Goal: Communication & Community: Answer question/provide support

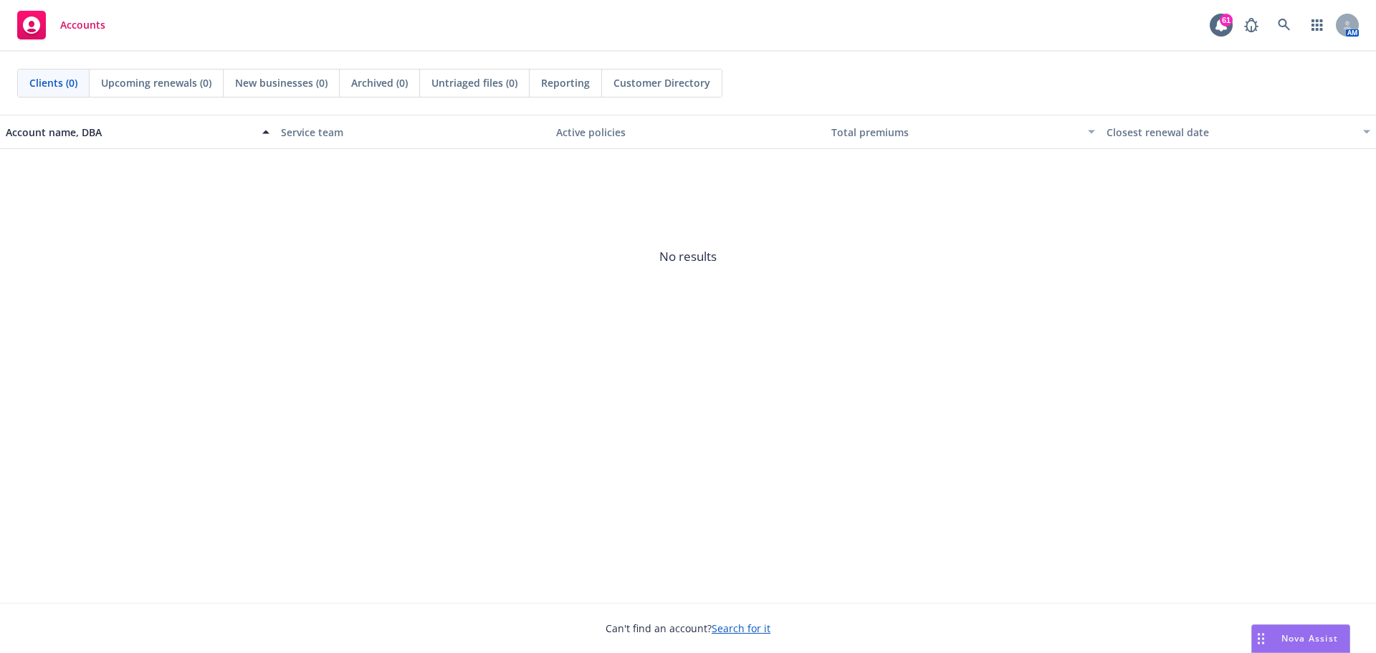
click at [1307, 637] on span "Nova Assist" at bounding box center [1310, 638] width 57 height 12
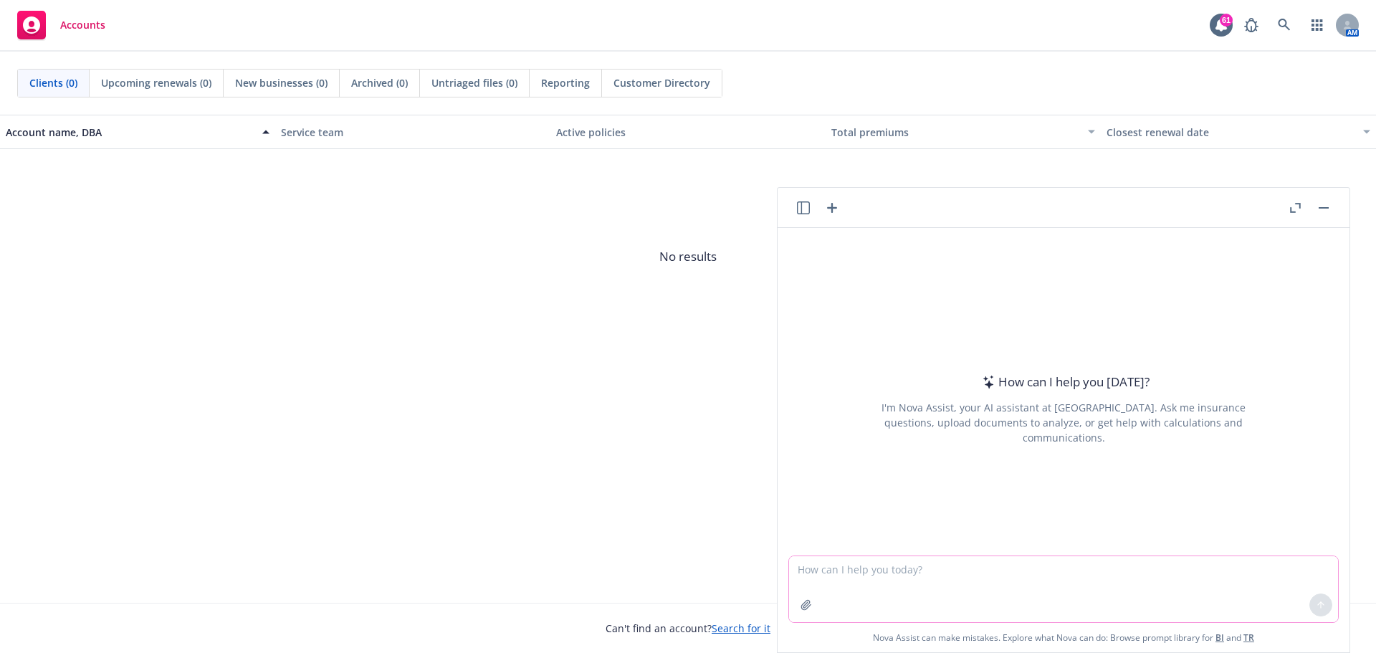
click at [860, 586] on textarea at bounding box center [1063, 589] width 549 height 66
type textarea "Please edit email."
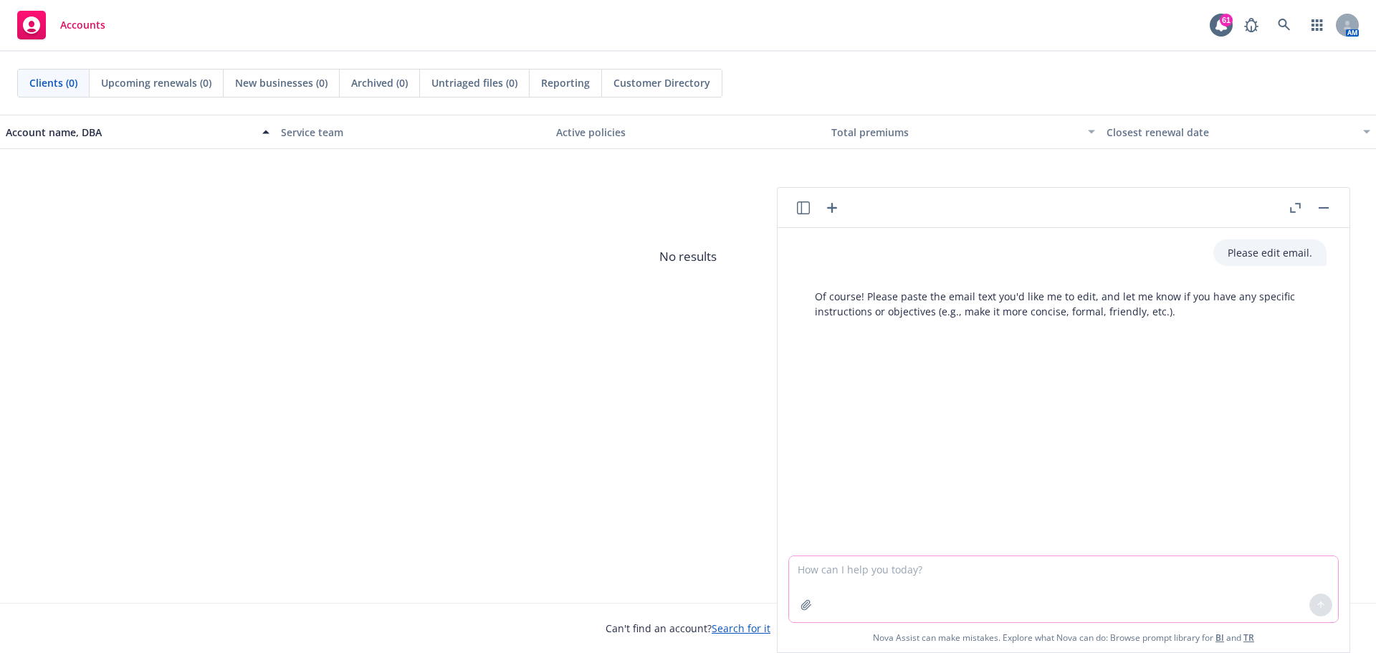
click at [807, 565] on textarea at bounding box center [1063, 589] width 549 height 66
paste textarea "Based on the dates provided below, her termination date should be 5/31/2025. Pe…"
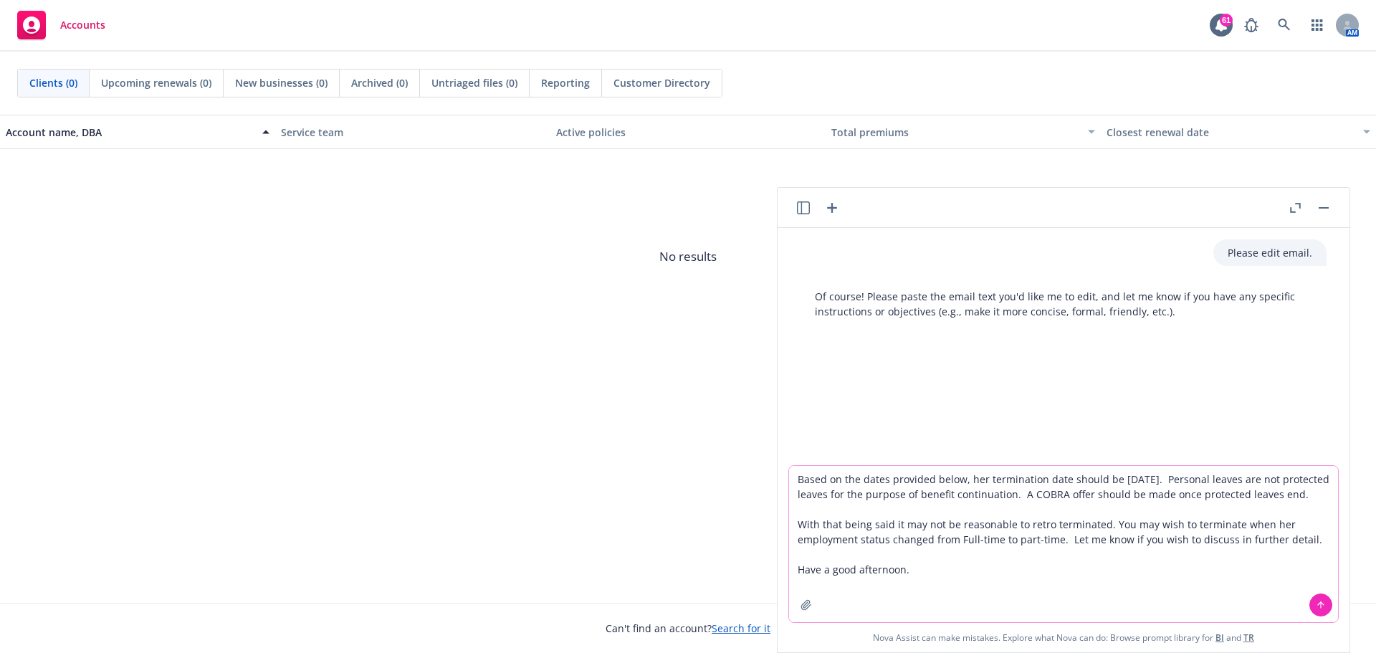
type textarea "Based on the dates provided below, her termination date should be 5/31/2025. Pe…"
click at [1319, 602] on icon at bounding box center [1321, 605] width 10 height 10
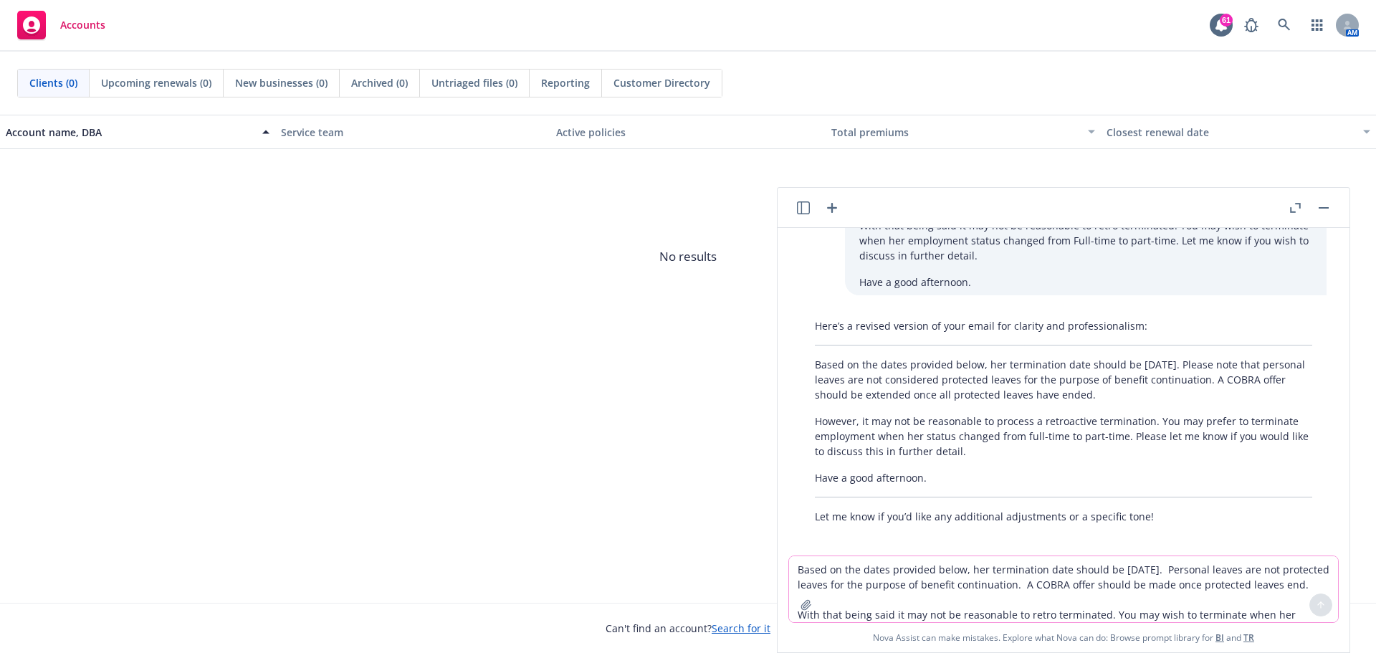
scroll to position [195, 0]
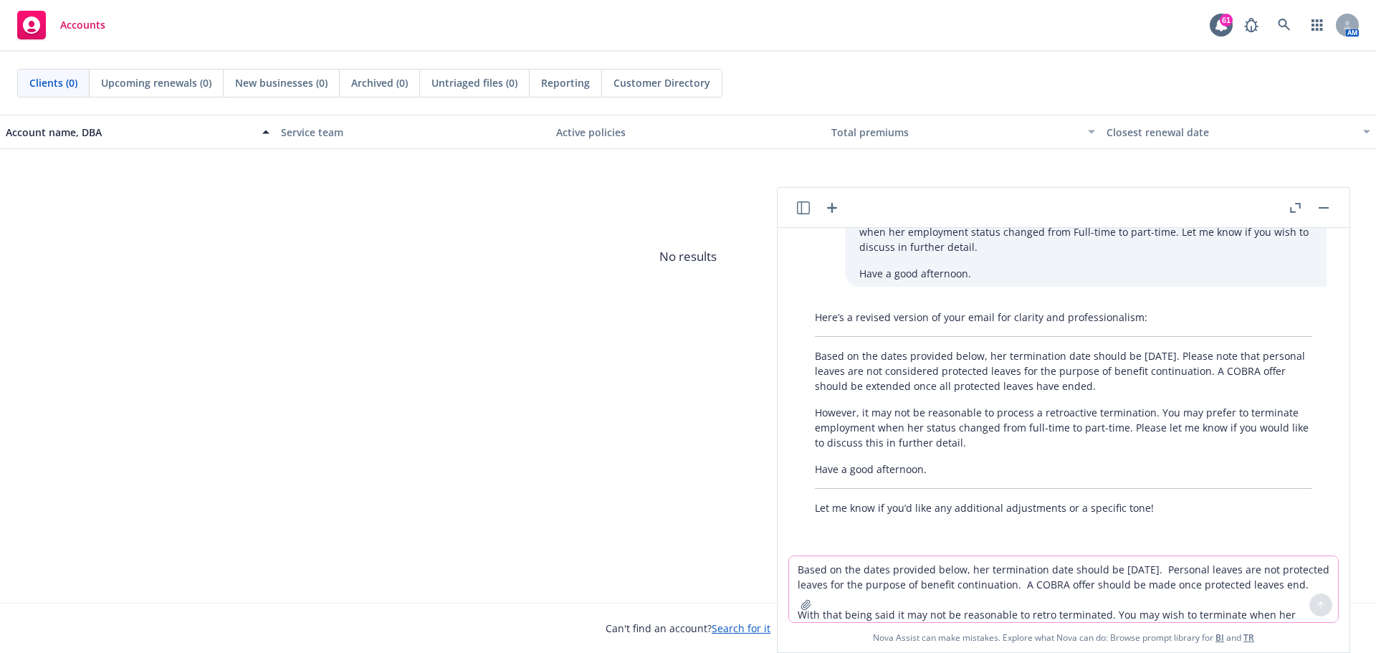
click at [829, 361] on p "Based on the dates provided below, her termination date should be 5/31/2025. Pl…" at bounding box center [1063, 370] width 497 height 45
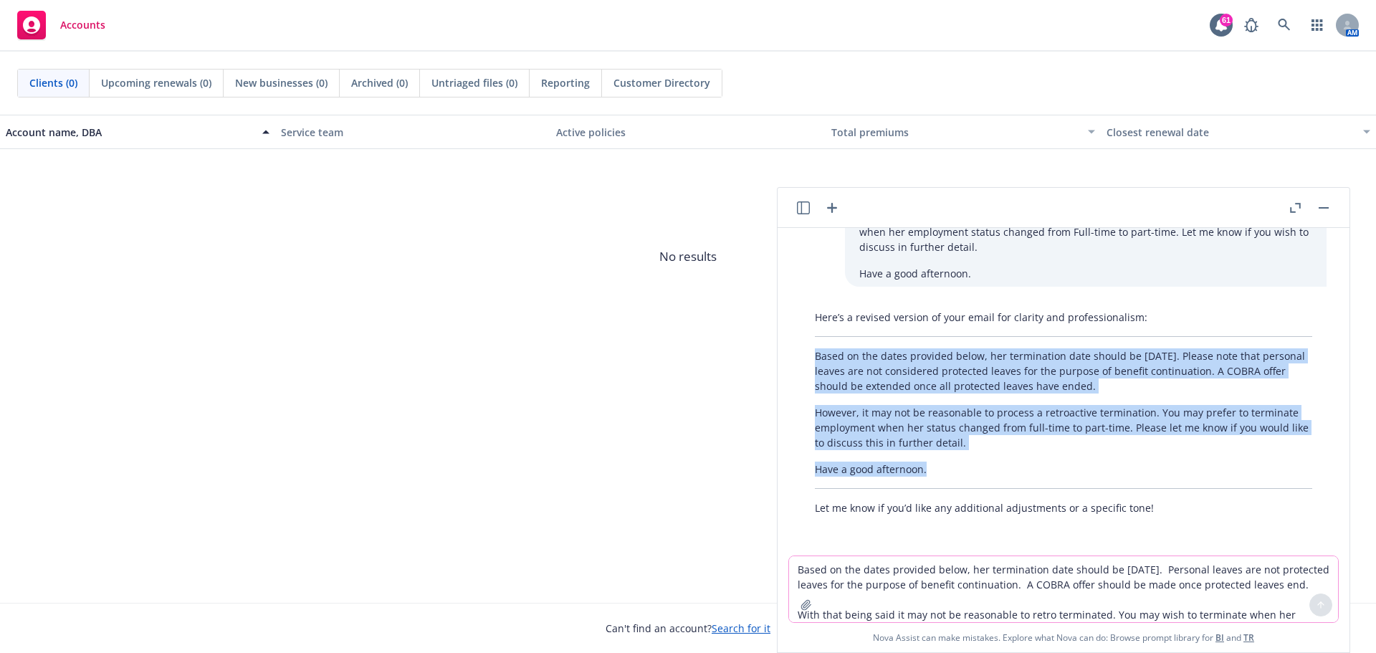
drag, startPoint x: 816, startPoint y: 355, endPoint x: 980, endPoint y: 462, distance: 195.2
click at [980, 462] on div "Here’s a revised version of your email for clarity and professionalism: Based o…" at bounding box center [1064, 412] width 526 height 217
copy div "Based on the dates provided below, her termination date should be 5/31/2025. Pl…"
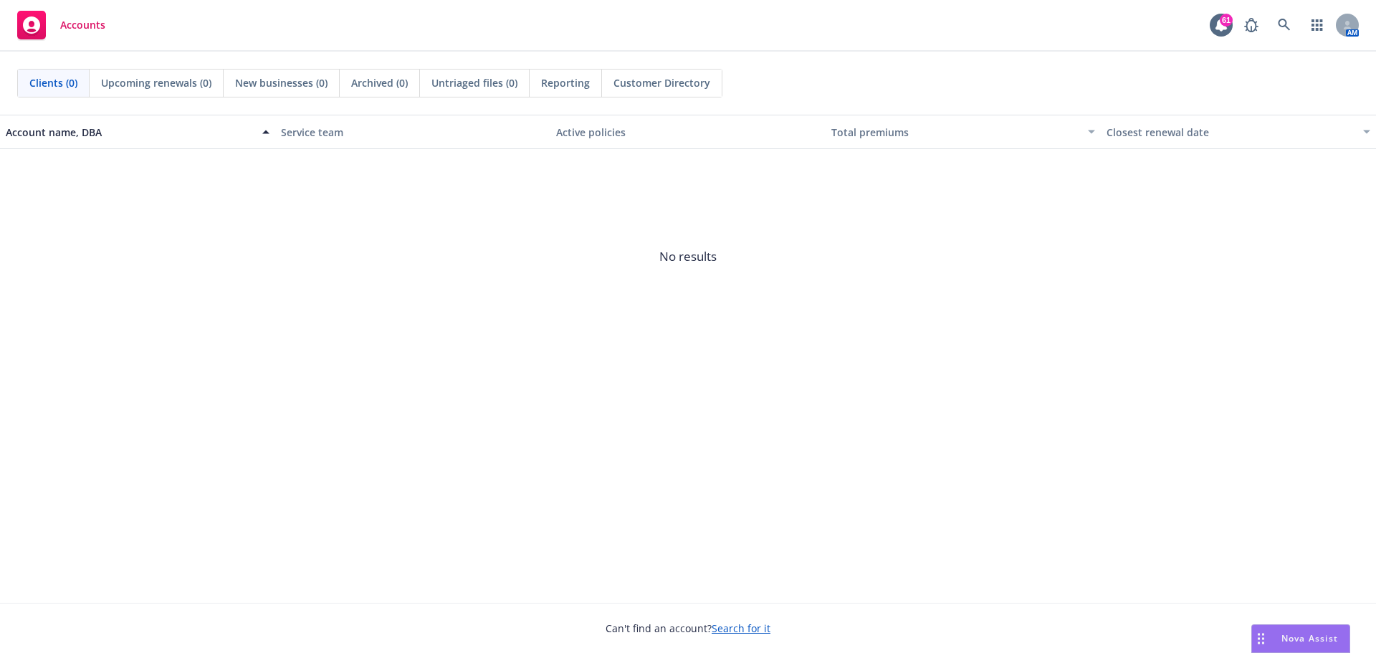
drag, startPoint x: 1281, startPoint y: 639, endPoint x: 1176, endPoint y: 590, distance: 116.4
click at [1280, 639] on div "Nova Assist" at bounding box center [1310, 638] width 80 height 12
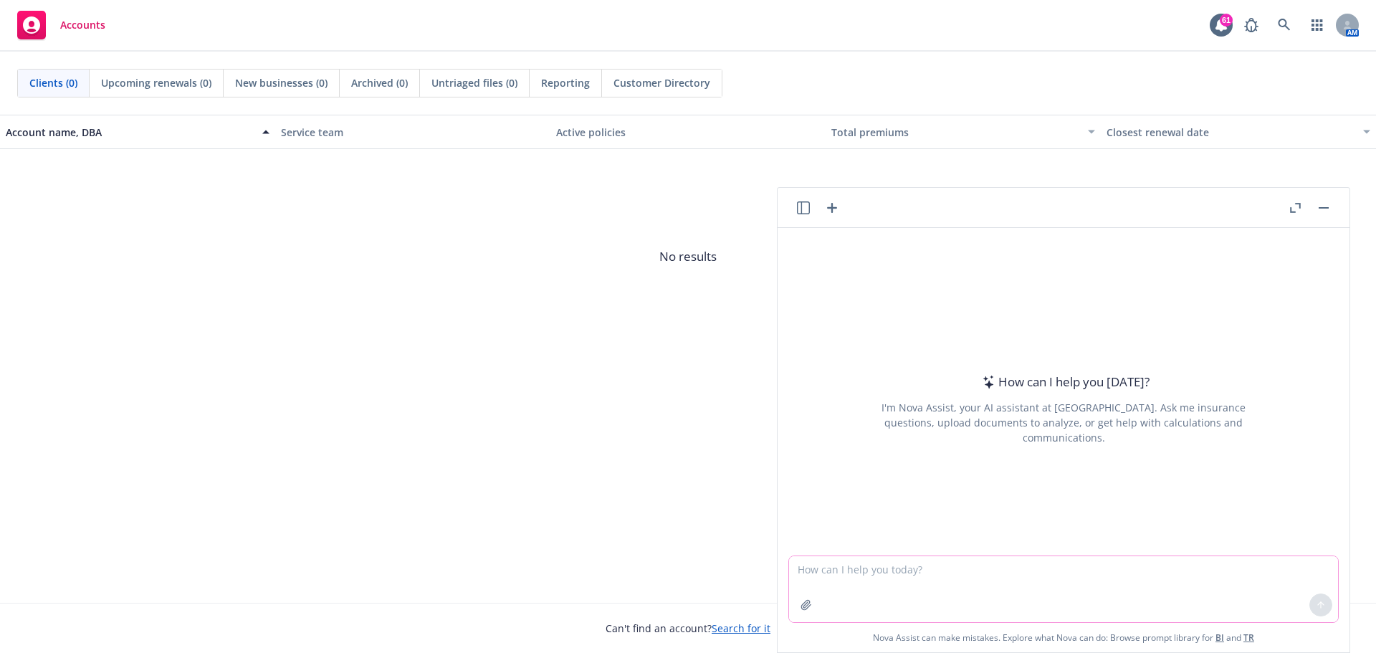
click at [861, 564] on textarea at bounding box center [1063, 589] width 549 height 66
type textarea "Please provide further clarification of this sentence."
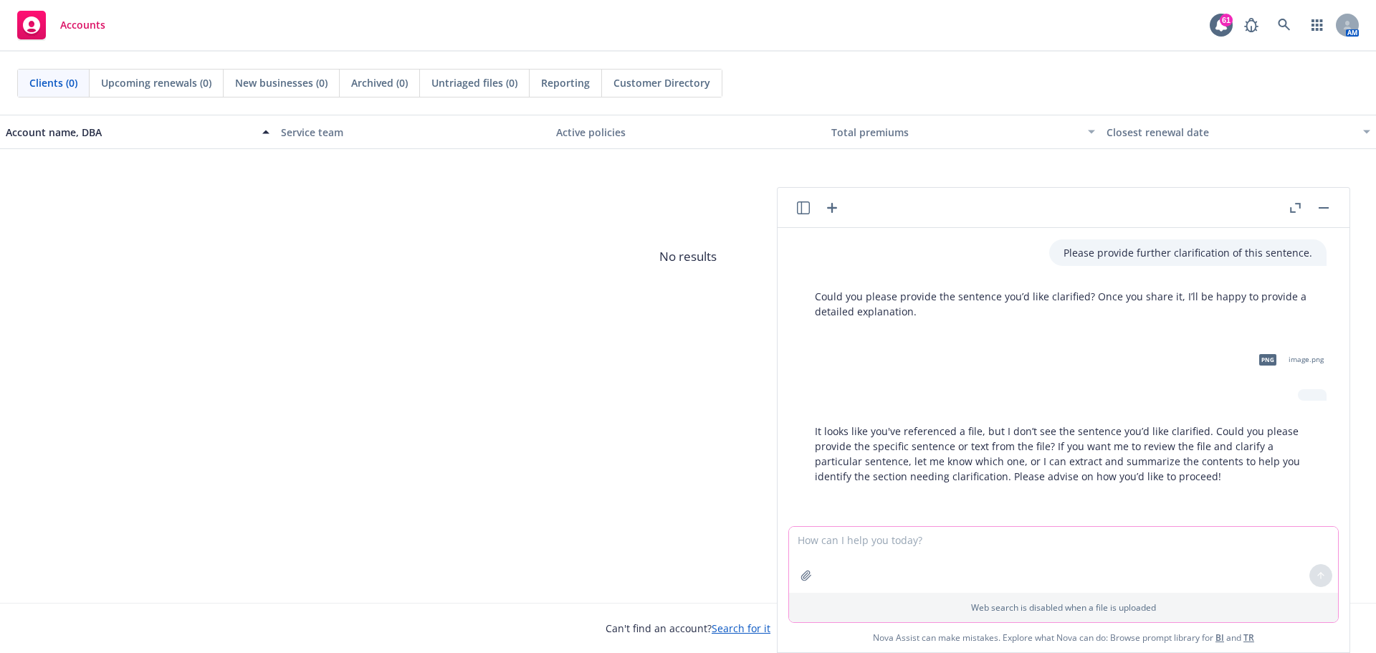
click at [888, 548] on textarea at bounding box center [1063, 560] width 549 height 66
type textarea "W"
click at [863, 536] on textarea at bounding box center [1063, 558] width 549 height 67
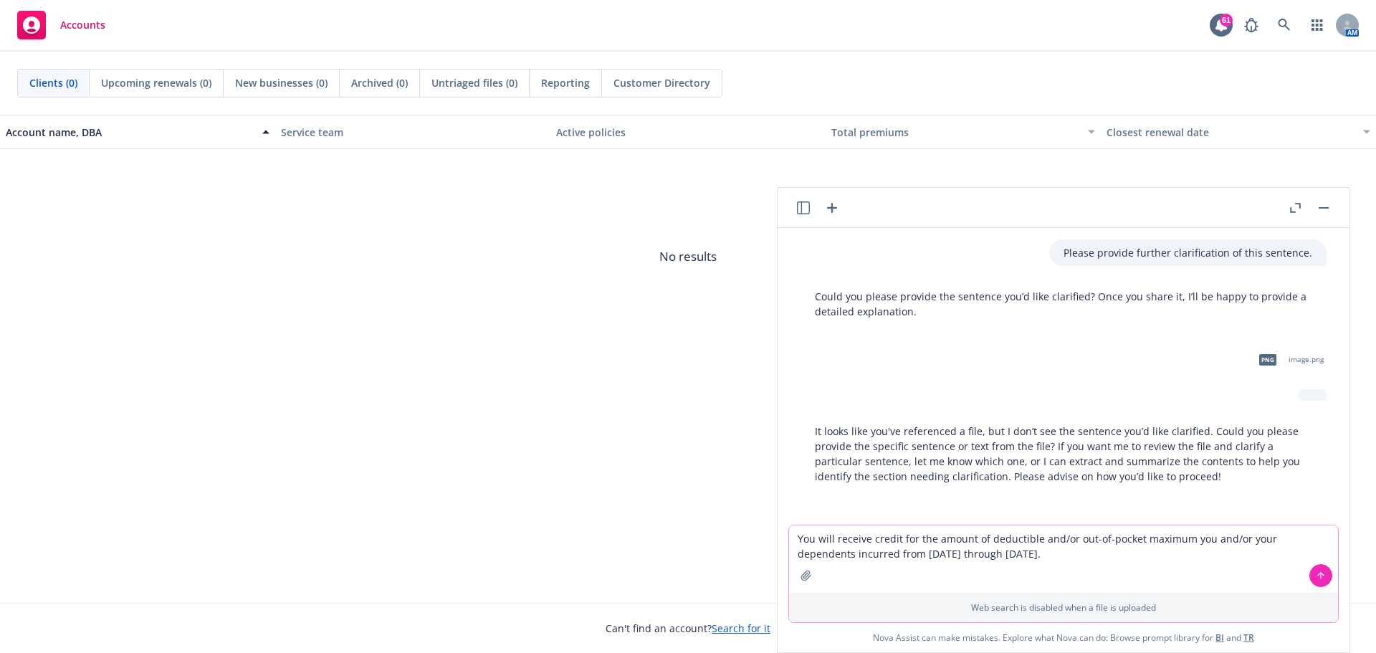
type textarea "You will receive credit for the amount of deductible and/or out-of-pocket maxim…"
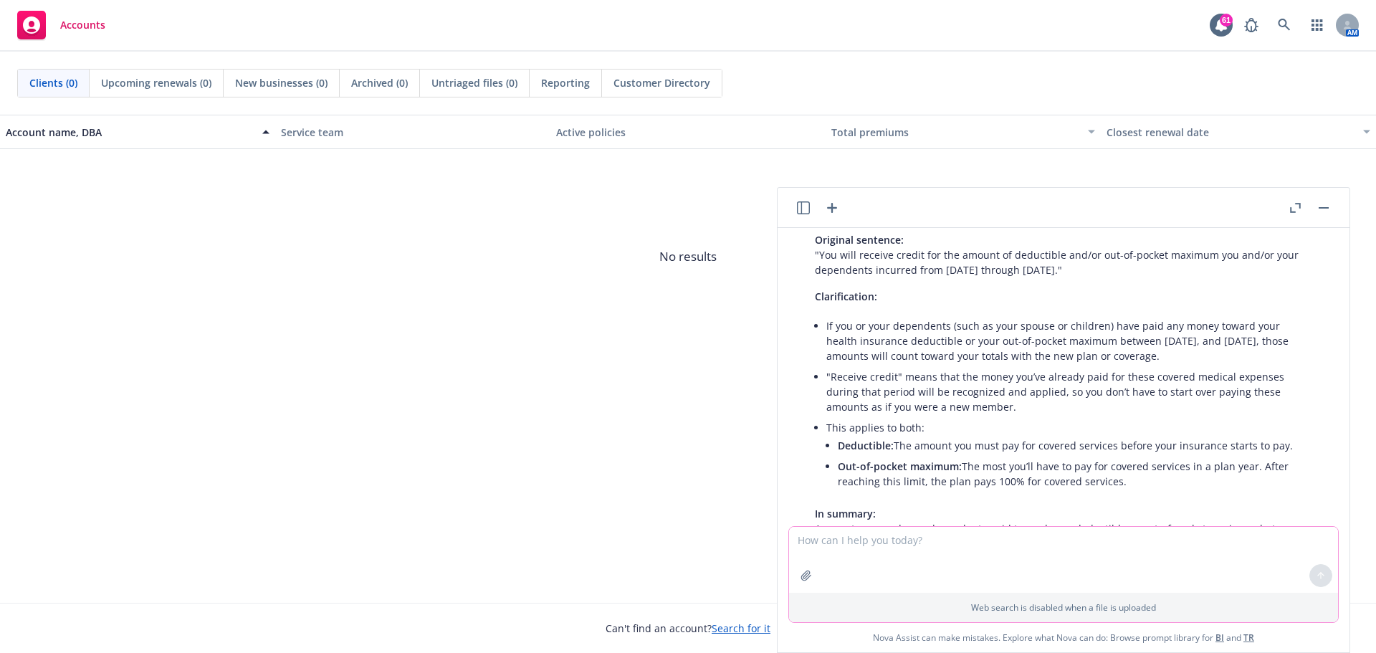
scroll to position [363, 0]
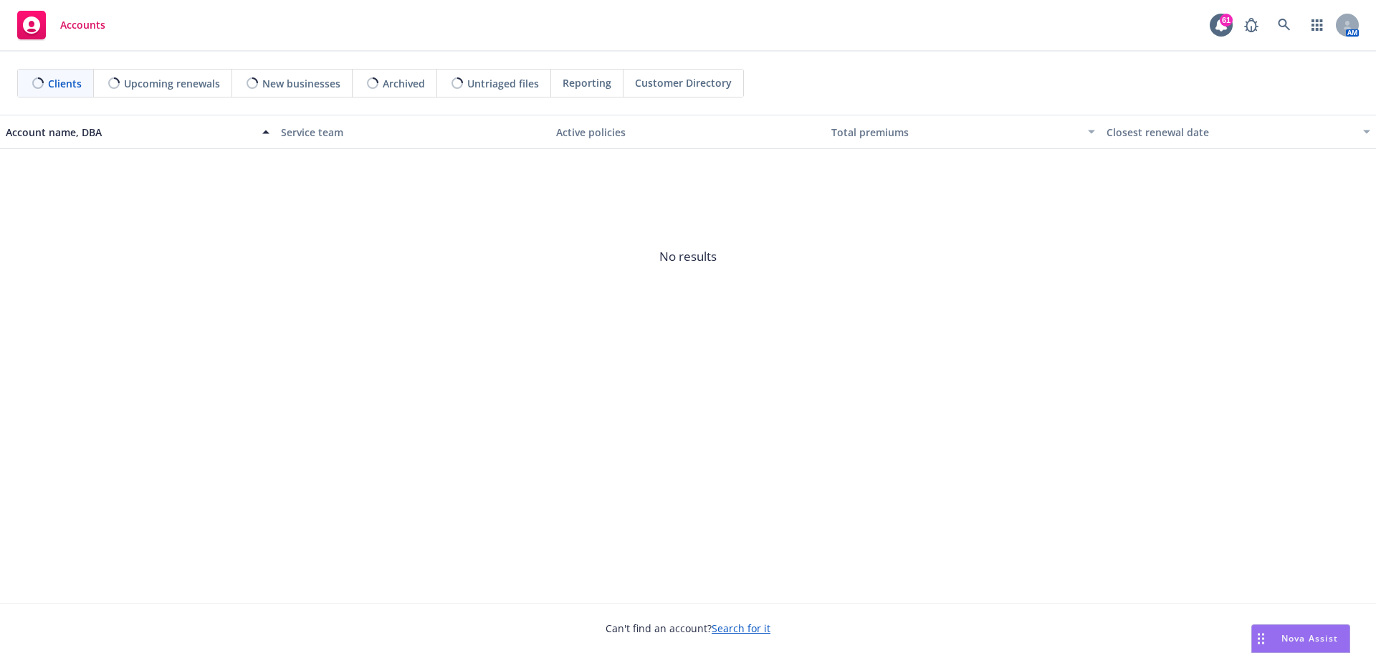
click at [1292, 639] on span "Nova Assist" at bounding box center [1310, 638] width 57 height 12
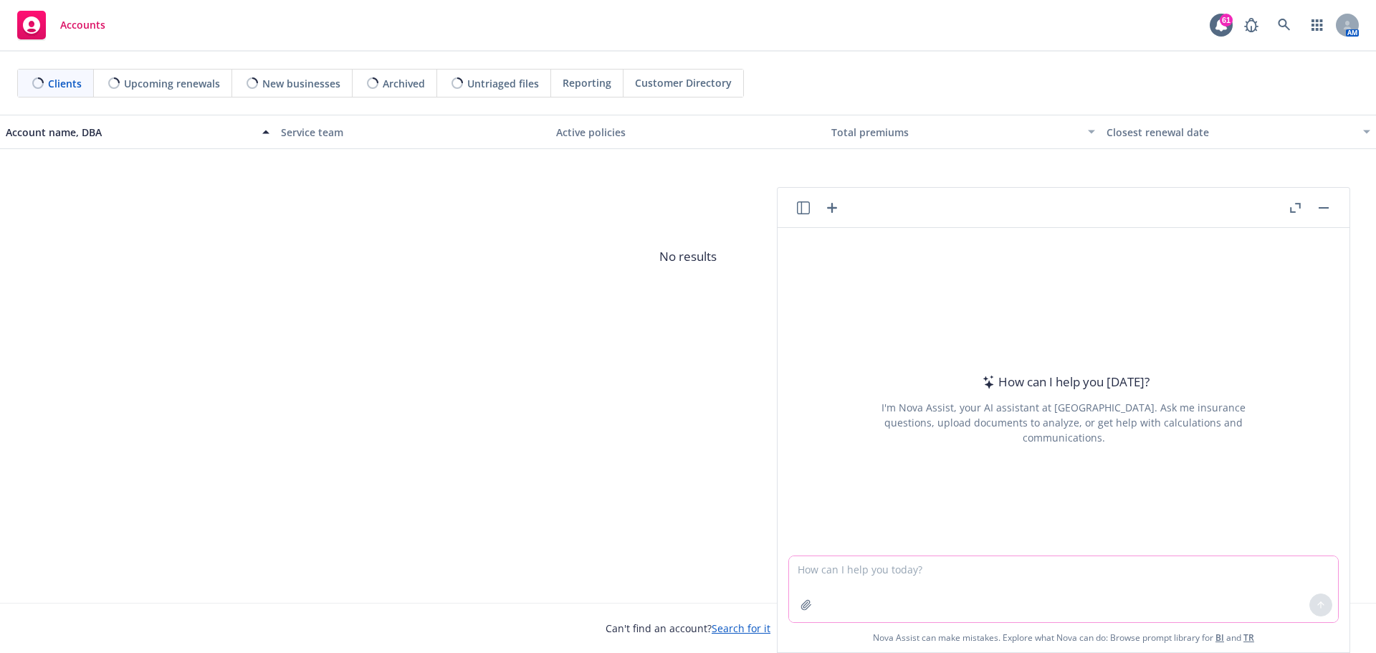
drag, startPoint x: 956, startPoint y: 580, endPoint x: 922, endPoint y: 570, distance: 35.2
click at [954, 580] on textarea at bounding box center [1063, 589] width 549 height 66
type textarea "please edit email."
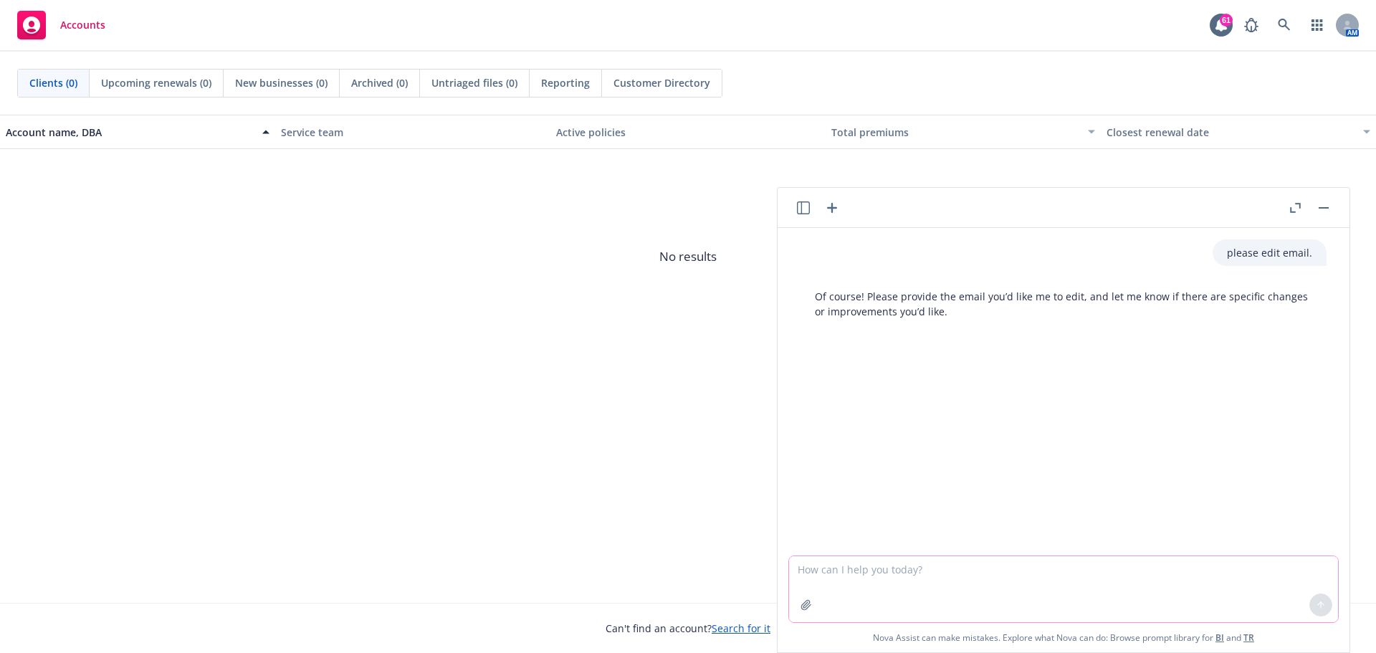
click at [847, 572] on textarea at bounding box center [1063, 589] width 549 height 66
paste textarea "just received confirmation from Nicole / RxBenefits, the coverage of weight los…"
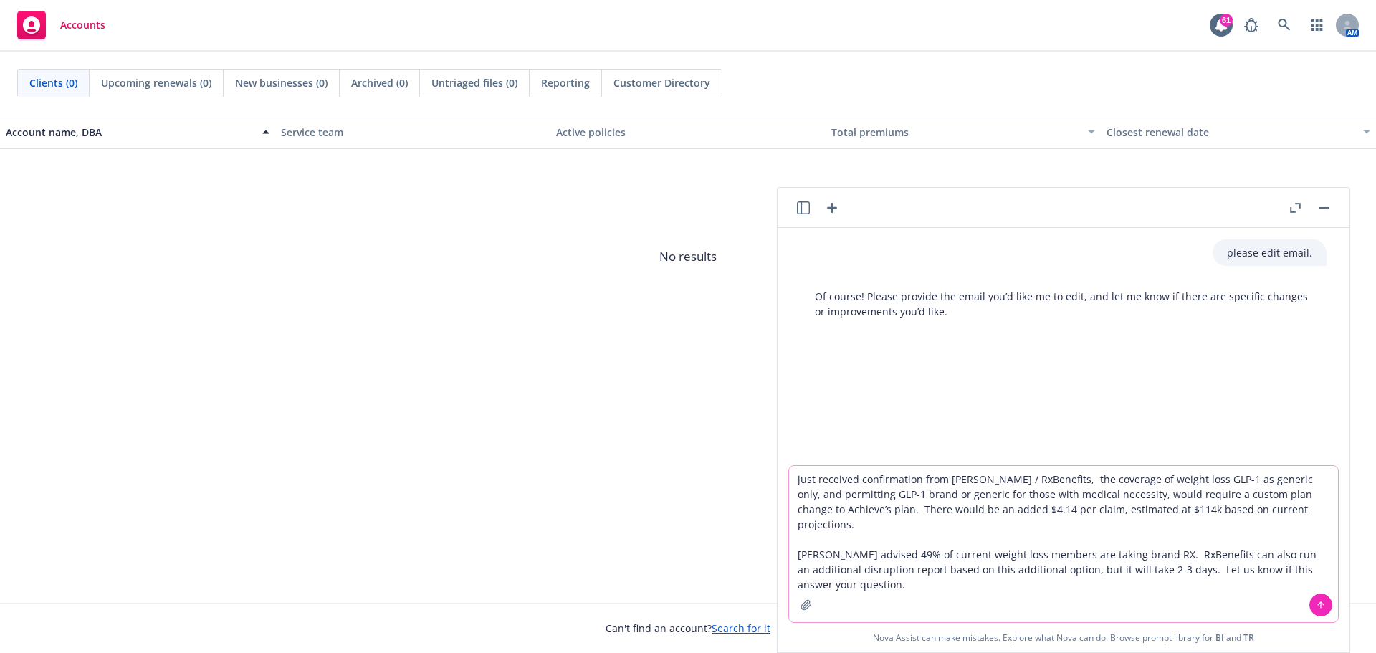
type textarea "just received confirmation from Nicole / RxBenefits, the coverage of weight los…"
click at [1316, 607] on icon at bounding box center [1321, 605] width 10 height 10
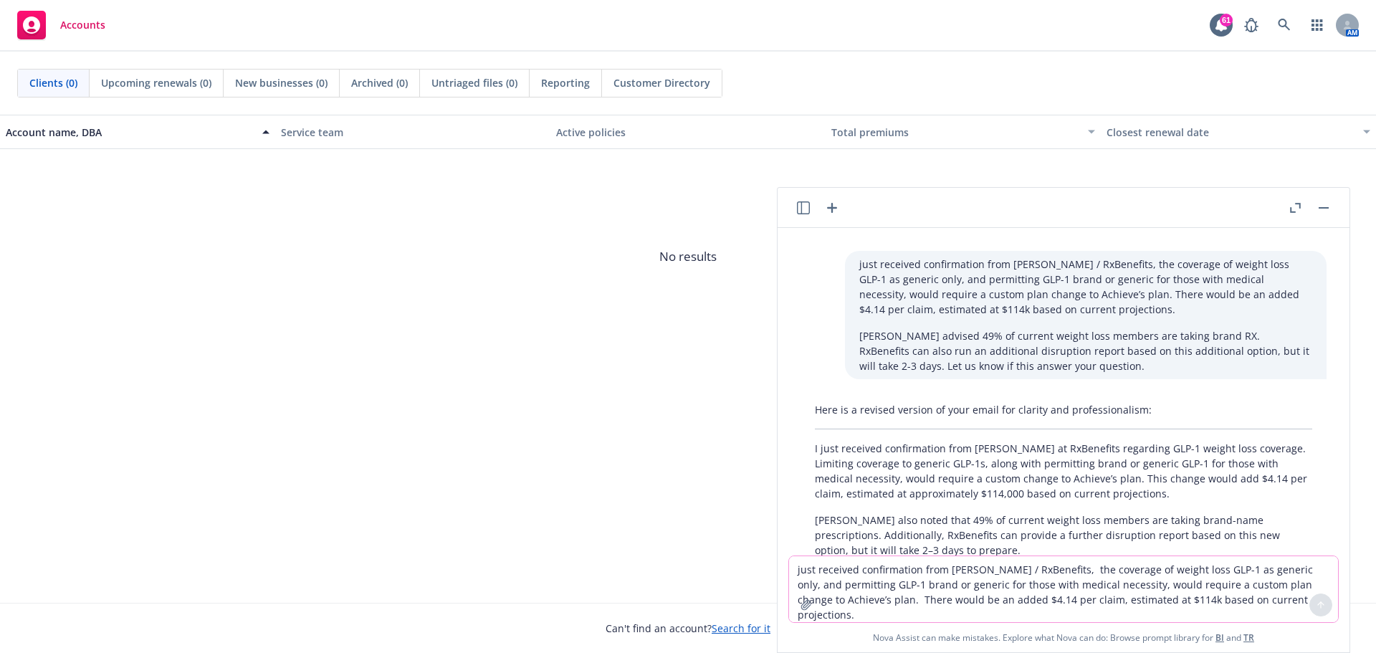
scroll to position [172, 0]
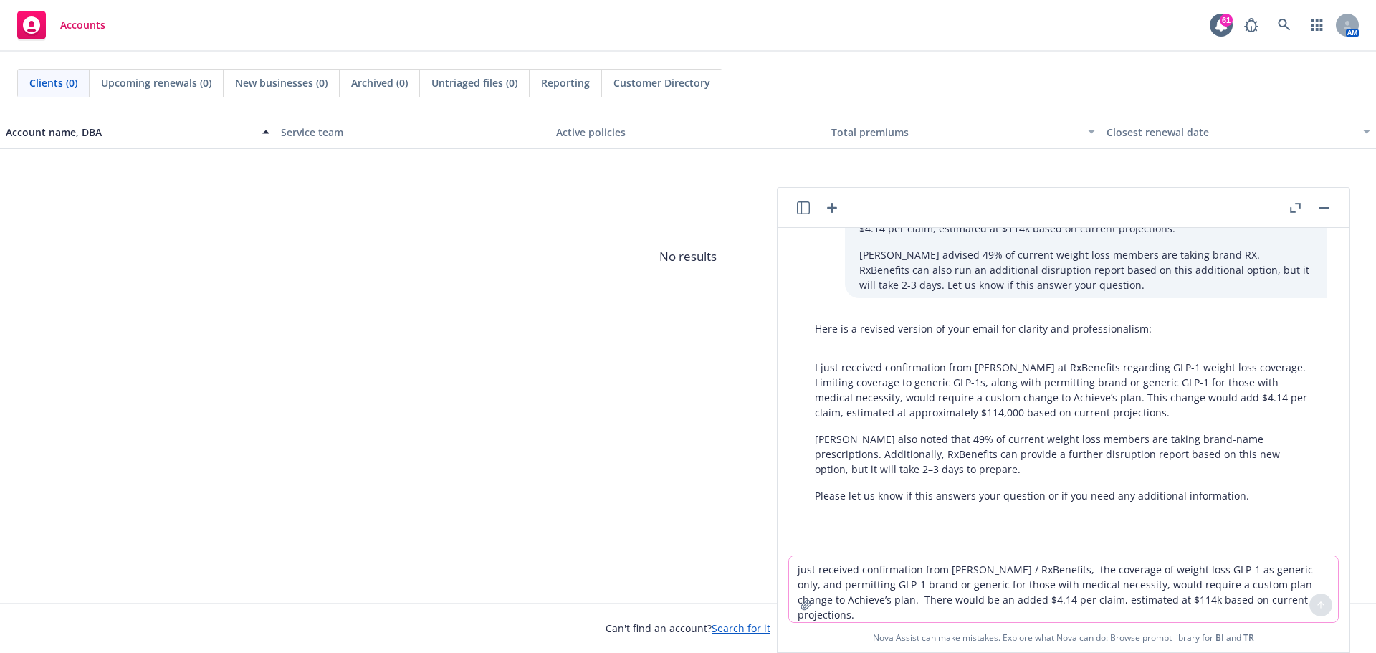
click at [867, 368] on p "I just received confirmation from Nicole at RxBenefits regarding GLP-1 weight l…" at bounding box center [1063, 390] width 497 height 60
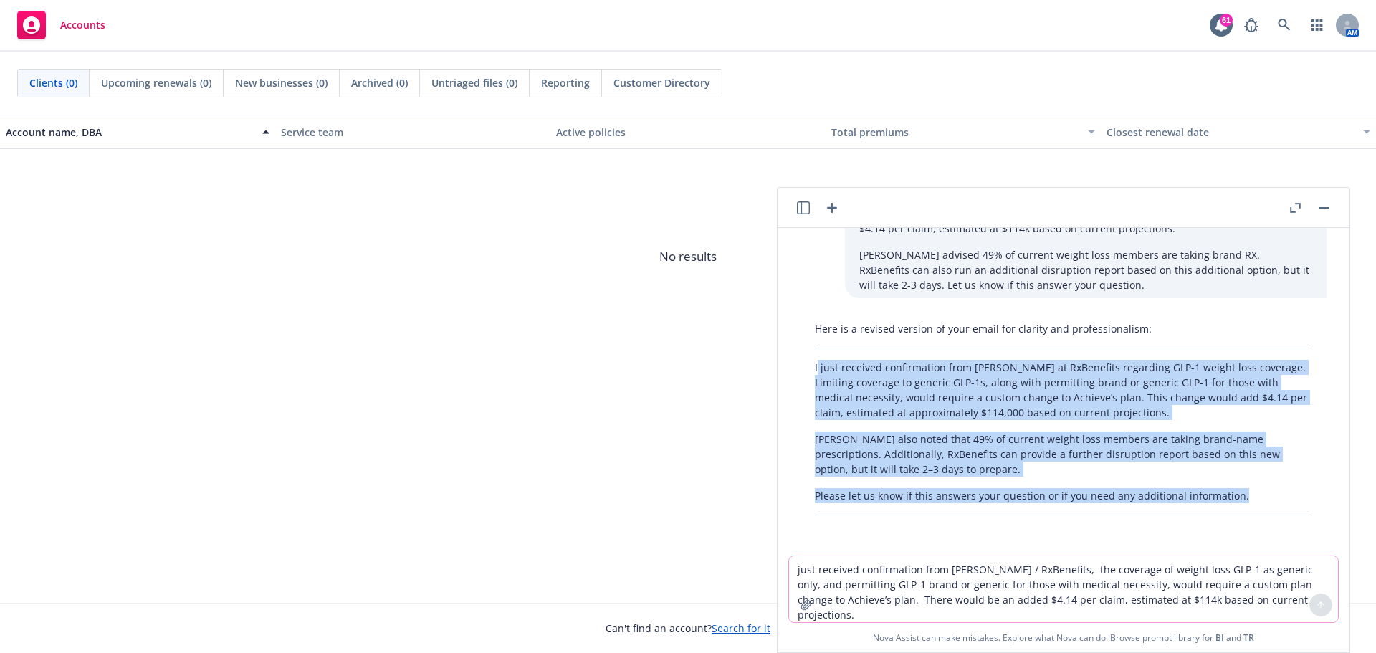
drag, startPoint x: 816, startPoint y: 364, endPoint x: 1262, endPoint y: 492, distance: 463.8
click at [1262, 492] on div "Here is a revised version of your email for clarity and professionalism: I just…" at bounding box center [1064, 418] width 526 height 206
copy div "just received confirmation from Nicole at RxBenefits regarding GLP-1 weight los…"
